Goal: Transaction & Acquisition: Subscribe to service/newsletter

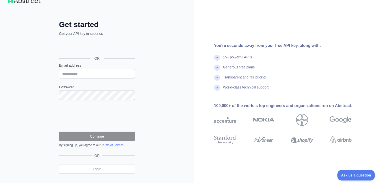
scroll to position [22, 0]
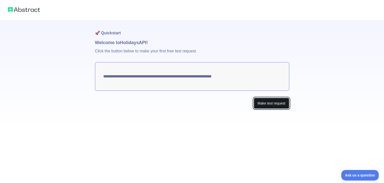
click at [269, 106] on button "Make test request" at bounding box center [271, 103] width 35 height 11
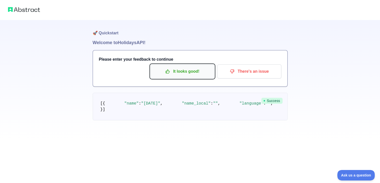
click at [186, 70] on p "It looks good!" at bounding box center [182, 71] width 57 height 9
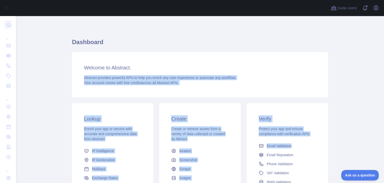
drag, startPoint x: 380, startPoint y: 70, endPoint x: 375, endPoint y: 139, distance: 70.0
click at [375, 139] on main "Dashboard Welcome to Abstract. Abstract provides powerful APIs to help you enri…" at bounding box center [200, 99] width 368 height 167
click at [356, 125] on main "Dashboard Welcome to Abstract. Abstract provides powerful APIs to help you enri…" at bounding box center [200, 99] width 368 height 167
